Goal: Task Accomplishment & Management: Manage account settings

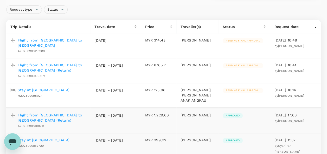
scroll to position [52, 0]
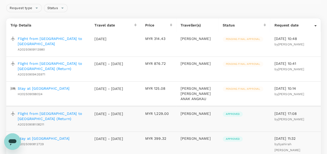
click at [60, 86] on p "Stay at [GEOGRAPHIC_DATA]" at bounding box center [44, 88] width 52 height 5
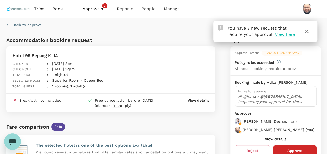
click at [308, 33] on icon "button" at bounding box center [306, 31] width 6 height 6
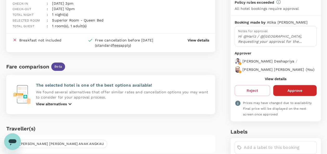
scroll to position [104, 0]
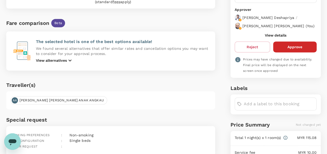
click at [273, 37] on button "View details" at bounding box center [276, 35] width 22 height 4
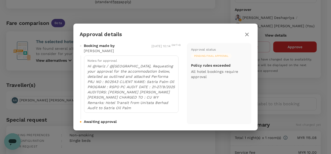
click at [248, 36] on icon "button" at bounding box center [247, 35] width 4 height 4
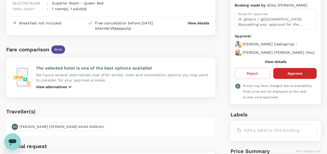
scroll to position [0, 0]
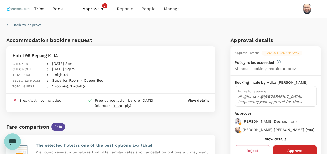
click at [89, 10] on span "Approvals" at bounding box center [95, 9] width 26 height 6
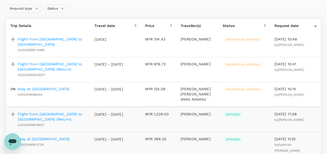
scroll to position [52, 0]
click at [73, 61] on p "Flight from [GEOGRAPHIC_DATA] to [GEOGRAPHIC_DATA] (Return)" at bounding box center [52, 66] width 68 height 10
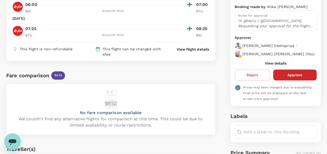
scroll to position [78, 0]
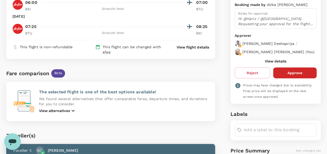
click at [276, 63] on button "View details" at bounding box center [276, 61] width 22 height 4
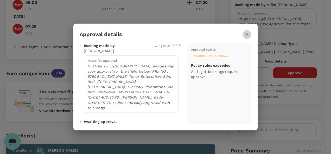
click at [246, 38] on icon "button" at bounding box center [247, 34] width 6 height 6
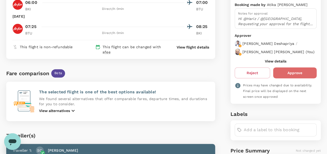
click at [289, 77] on button "Approve" at bounding box center [294, 73] width 43 height 11
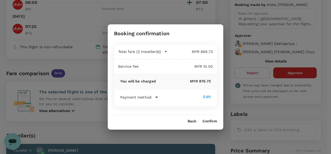
click at [209, 122] on button "Confirm" at bounding box center [209, 122] width 15 height 4
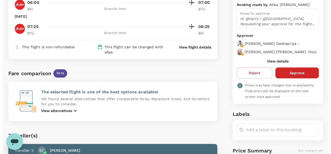
scroll to position [0, 0]
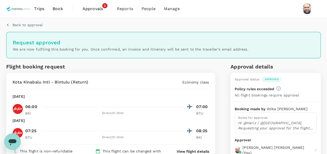
click at [91, 8] on span "Approvals" at bounding box center [95, 9] width 26 height 6
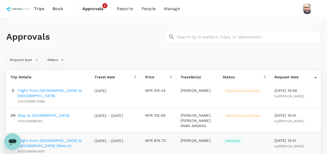
click at [57, 90] on p "Flight from [GEOGRAPHIC_DATA] to [GEOGRAPHIC_DATA]" at bounding box center [52, 93] width 68 height 10
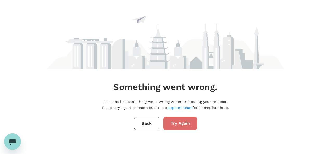
click at [177, 125] on button "Try Again" at bounding box center [180, 124] width 34 height 14
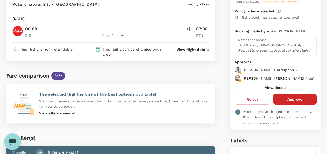
scroll to position [52, 0]
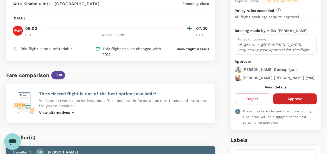
click at [274, 89] on button "View details" at bounding box center [276, 87] width 22 height 4
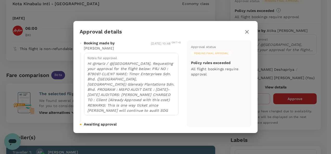
click at [249, 32] on icon "button" at bounding box center [247, 32] width 6 height 6
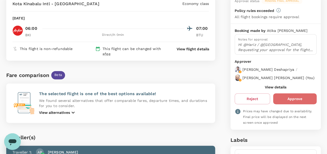
click at [287, 102] on button "Approve" at bounding box center [294, 99] width 43 height 11
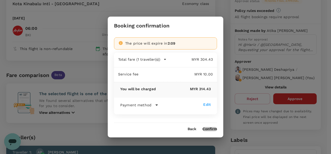
click at [207, 128] on button "Confirm" at bounding box center [209, 129] width 15 height 4
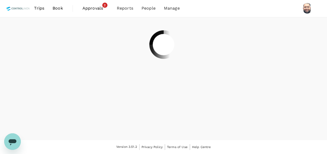
scroll to position [0, 0]
